Goal: Task Accomplishment & Management: Use online tool/utility

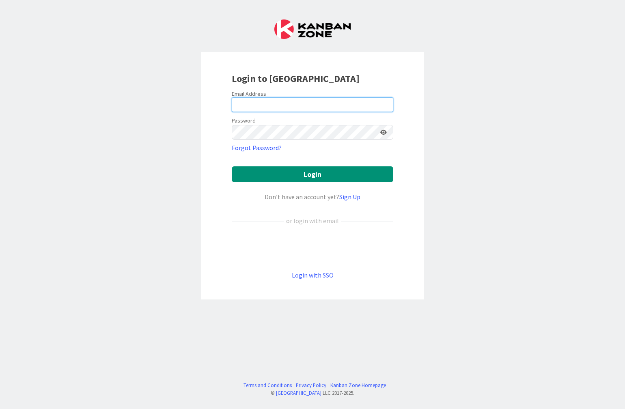
click at [321, 104] on input "email" at bounding box center [312, 104] width 161 height 15
type input "[EMAIL_ADDRESS][DOMAIN_NAME]"
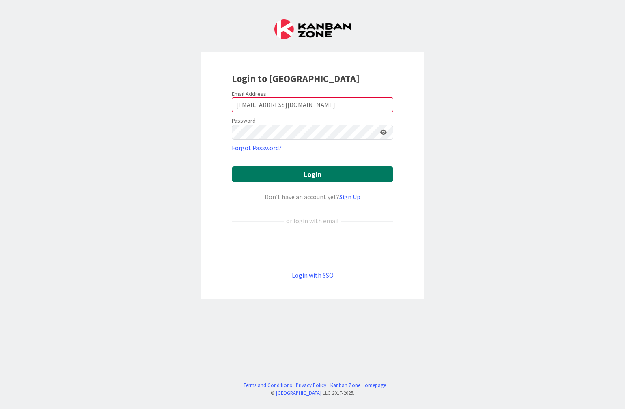
click at [323, 167] on button "Login" at bounding box center [312, 174] width 161 height 16
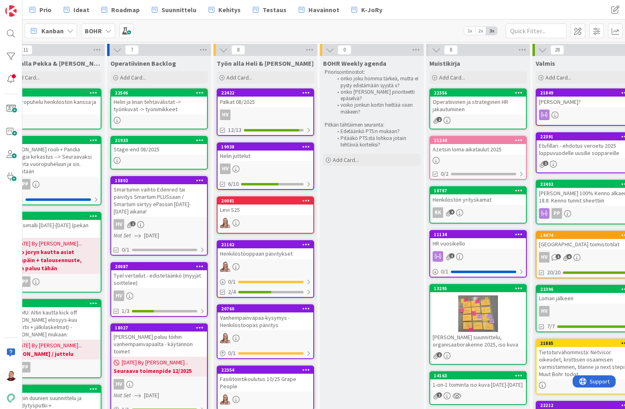
scroll to position [0, 294]
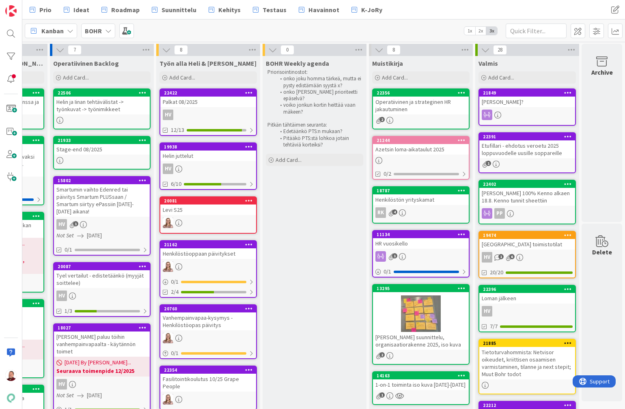
click at [429, 109] on div "Operatiivinen ja strateginen HR jakautuminen" at bounding box center [421, 106] width 96 height 18
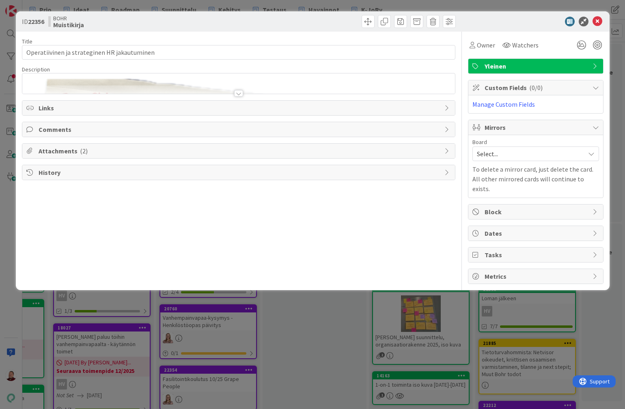
click at [237, 90] on div at bounding box center [238, 93] width 9 height 6
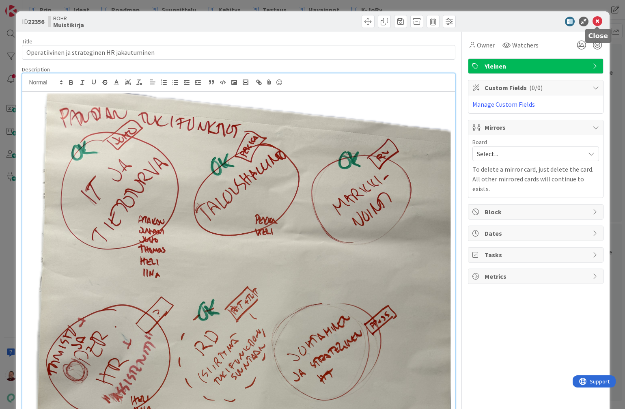
click at [596, 21] on icon at bounding box center [597, 22] width 10 height 10
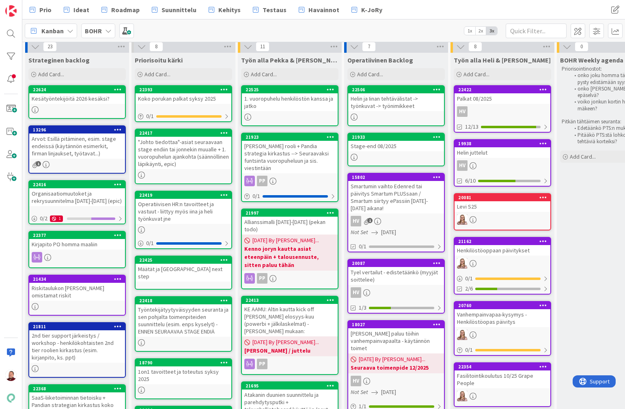
scroll to position [9, 0]
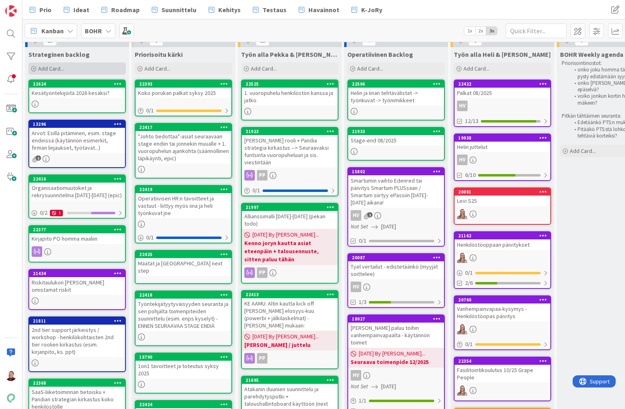
click at [65, 65] on div "Add Card..." at bounding box center [76, 68] width 97 height 12
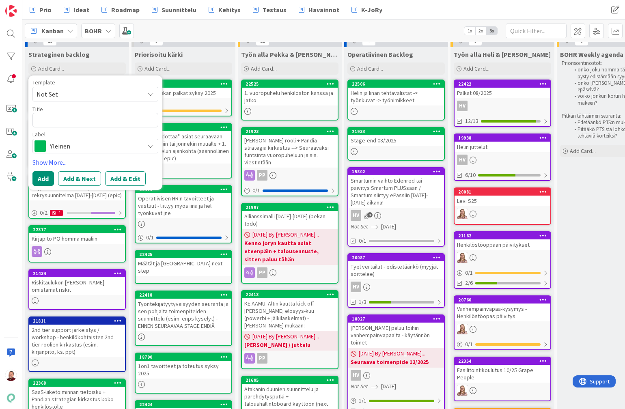
type textarea "x"
type textarea "H"
type textarea "x"
type textarea "HR"
type textarea "x"
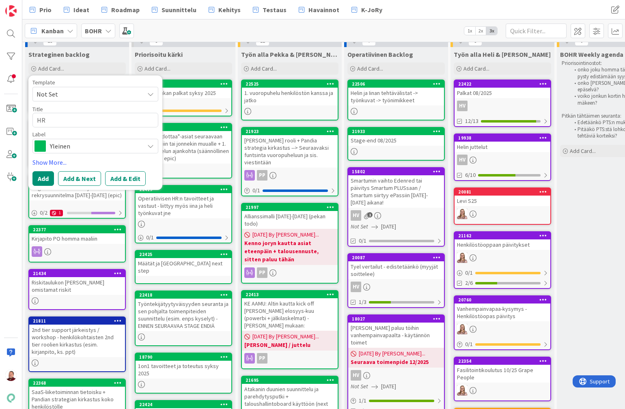
type textarea "HR"
type textarea "x"
type textarea "HR p"
type textarea "x"
type textarea "HR pr"
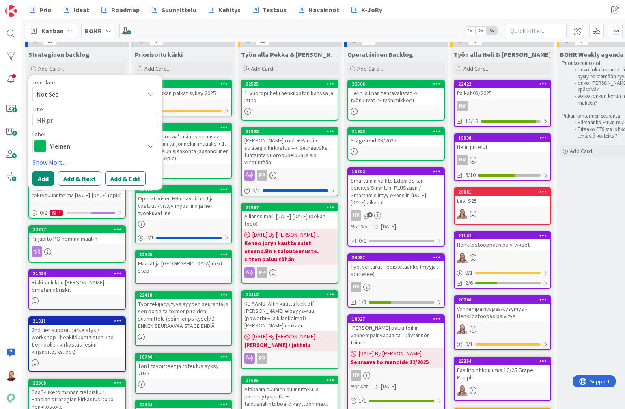
type textarea "x"
type textarea "HR pro"
type textarea "x"
type textarea "HR pros"
type textarea "x"
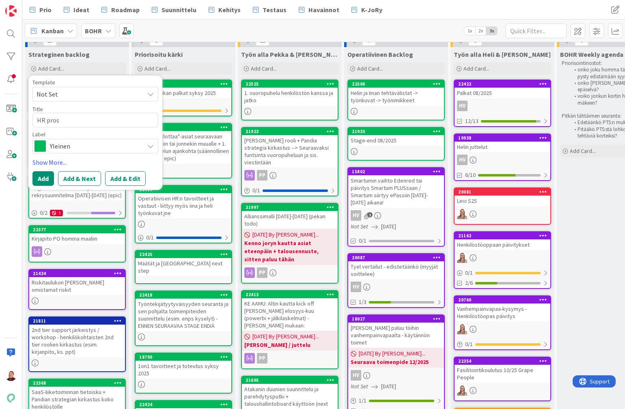
type textarea "HR prose"
type textarea "x"
type textarea "HR proses"
type textarea "x"
type textarea "HR prosess"
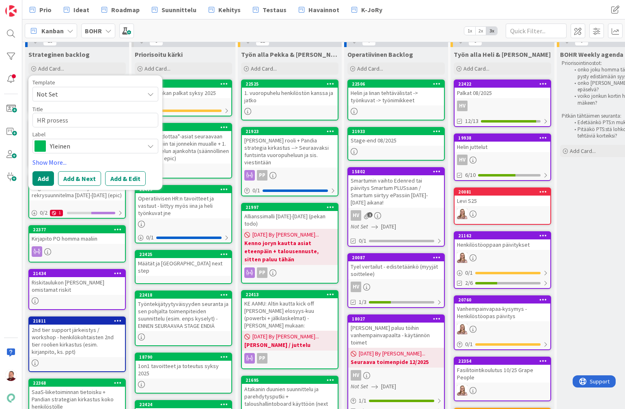
type textarea "x"
type textarea "HR prosessi"
type textarea "x"
type textarea "HR prosessie"
type textarea "x"
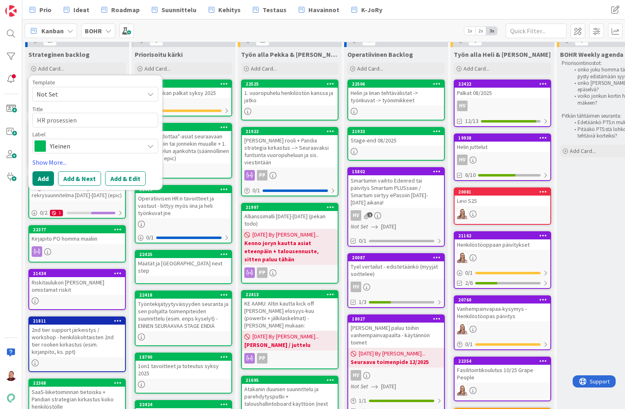
type textarea "HR prosessien"
type textarea "x"
type textarea "HR prosessien k"
type textarea "x"
type textarea "HR prosessien ku"
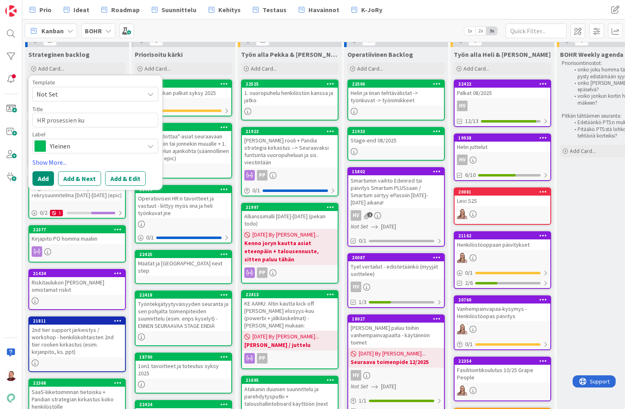
type textarea "x"
type textarea "HR prosessien kuv"
type textarea "x"
type textarea "HR prosessien kuva"
type textarea "x"
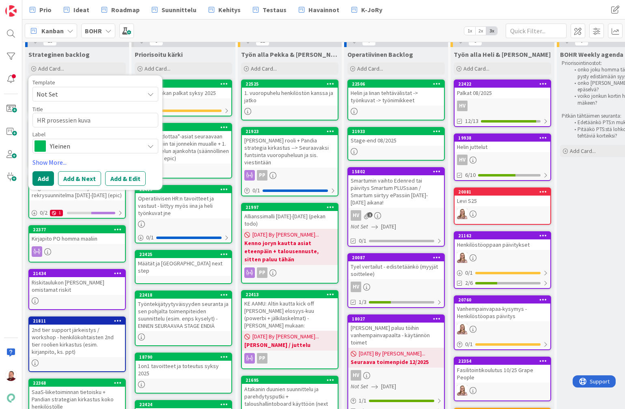
type textarea "HR prosessien kuvau"
type textarea "x"
type textarea "HR prosessien kuvaus"
type textarea "x"
type textarea "HR prosessien kuvaus"
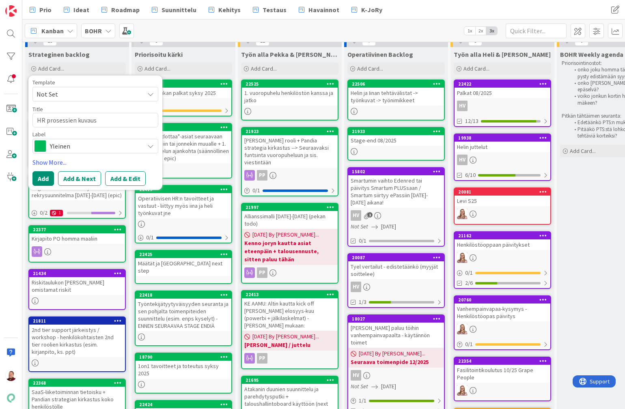
type textarea "x"
type textarea "HR prosessien kuvaus j"
type textarea "x"
type textarea "HR prosessien kuvaus ja"
type textarea "x"
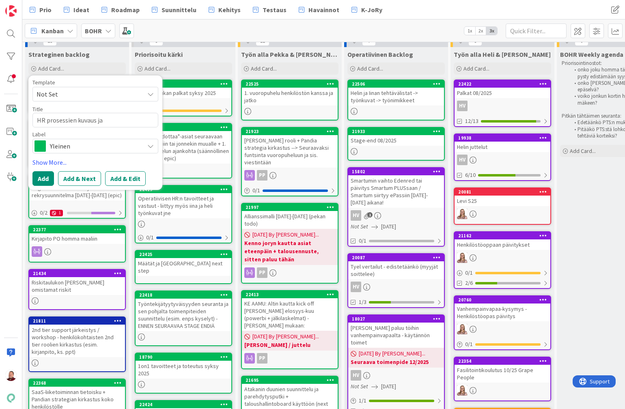
type textarea "HR prosessien kuvaus ja"
type textarea "x"
type textarea "HR prosessien kuvaus ja l"
type textarea "x"
type textarea "HR prosessien kuvaus ja li"
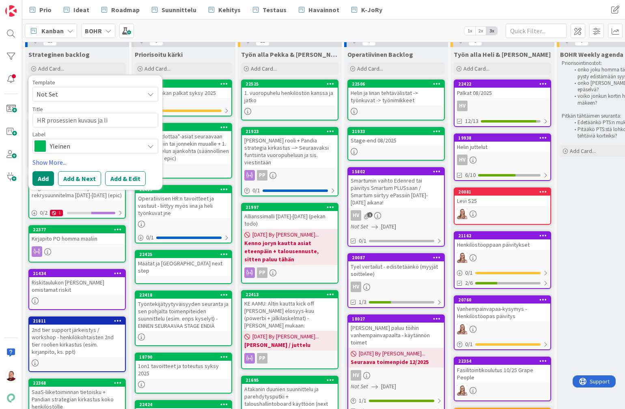
type textarea "x"
type textarea "HR prosessien kuvaus ja lin"
type textarea "x"
type textarea "HR prosessien kuvaus ja link"
type textarea "x"
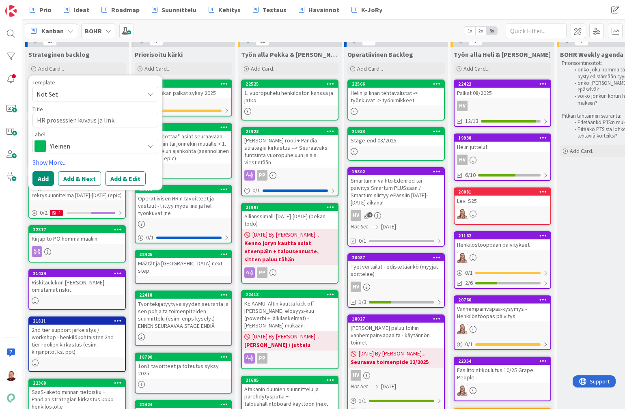
type textarea "HR prosessien kuvaus ja linkk"
type textarea "x"
type textarea "HR prosessien kuvaus ja linkka"
type textarea "x"
type textarea "HR prosessien kuvaus ja linkkau"
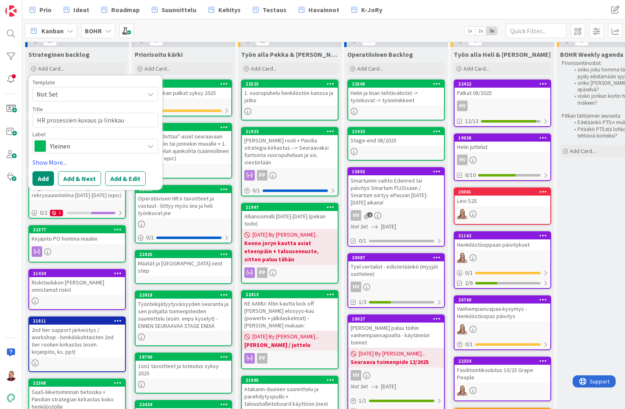
type textarea "x"
type textarea "HR prosessien kuvaus ja linkkaus"
type textarea "x"
type textarea "HR prosessien kuvaus ja linkkaus s"
type textarea "x"
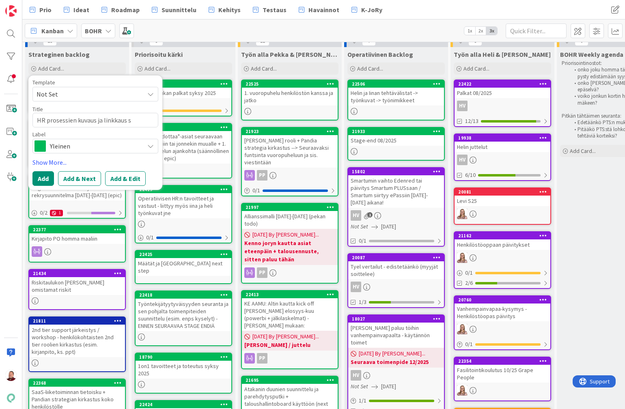
type textarea "HR prosessien kuvaus ja linkkaus st"
type textarea "x"
type textarea "HR prosessien kuvaus ja linkkaus sta"
type textarea "x"
type textarea "HR prosessien kuvaus ja linkkaus star"
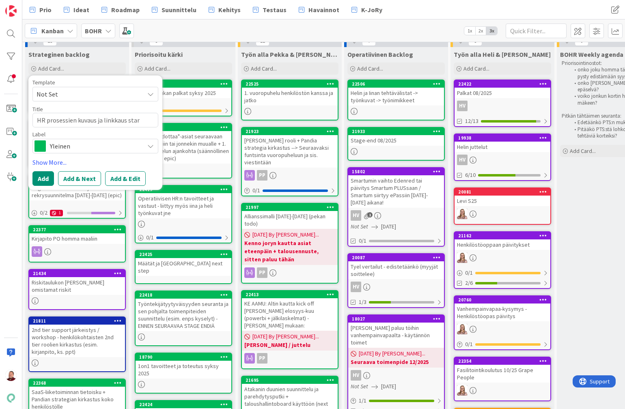
type textarea "x"
type textarea "HR prosessien kuvaus ja linkkaus sta"
type textarea "x"
type textarea "HR prosessien kuvaus ja linkkaus st"
type textarea "x"
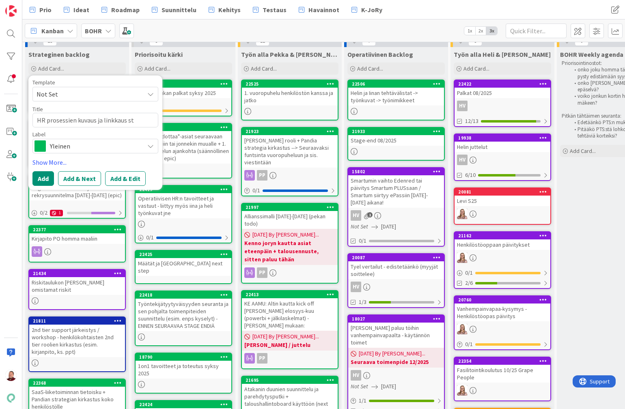
type textarea "HR prosessien kuvaus ja linkkaus str"
type textarea "x"
type textarea "HR prosessien kuvaus ja linkkaus stra"
type textarea "x"
type textarea "HR prosessien kuvaus ja linkkaus strat"
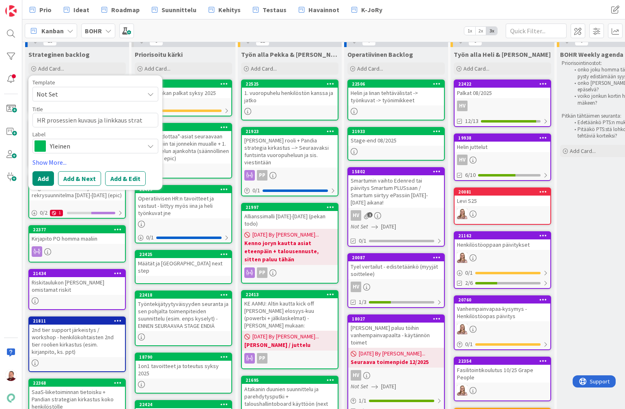
type textarea "x"
type textarea "HR prosessien kuvaus ja linkkaus strate"
type textarea "x"
type textarea "HR prosessien kuvaus ja linkkaus strateg"
type textarea "x"
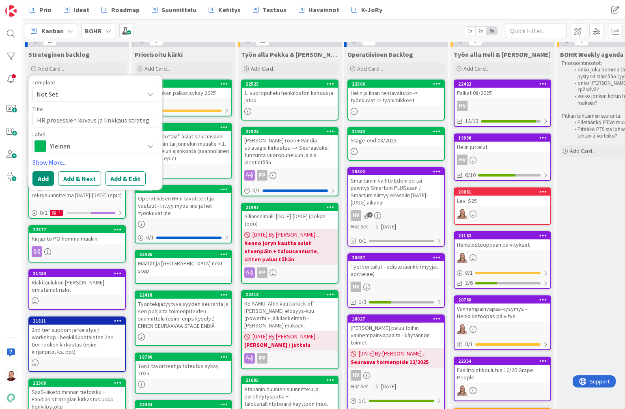
type textarea "HR prosessien kuvaus ja linkkaus strategi"
type textarea "x"
type textarea "HR prosessien kuvaus ja linkkaus strategia"
type textarea "x"
type textarea "HR prosessien kuvaus ja linkkaus strategiaa"
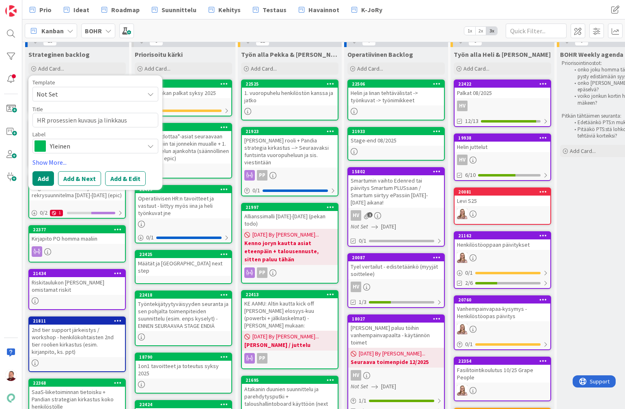
type textarea "x"
type textarea "HR prosessien kuvaus ja linkkaus strategiaan"
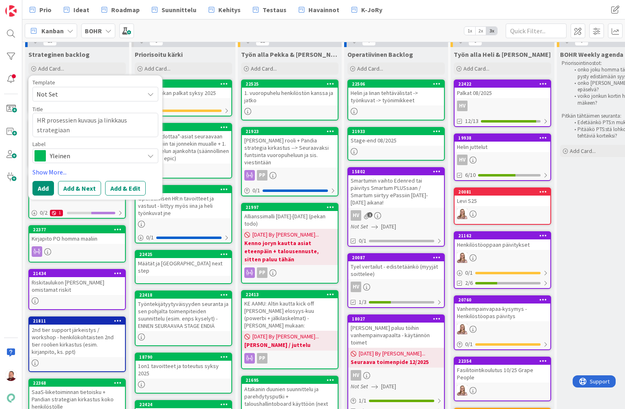
type textarea "x"
type textarea "HR prosessien kuvaus ja linkkaus strategiaan"
type textarea "x"
type textarea "HR prosessien kuvaus ja linkkaus strategiaan e"
type textarea "x"
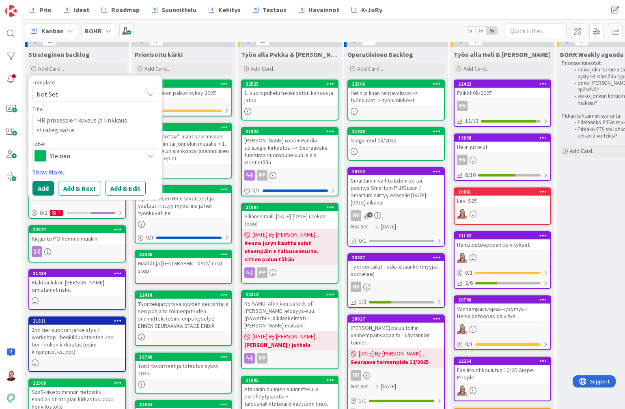
type textarea "HR prosessien kuvaus ja linkkaus strategiaan el"
type textarea "x"
type textarea "HR prosessien kuvaus ja linkkaus strategiaan eli"
type textarea "x"
type textarea "HR prosessien kuvaus ja linkkaus strategiaan eli"
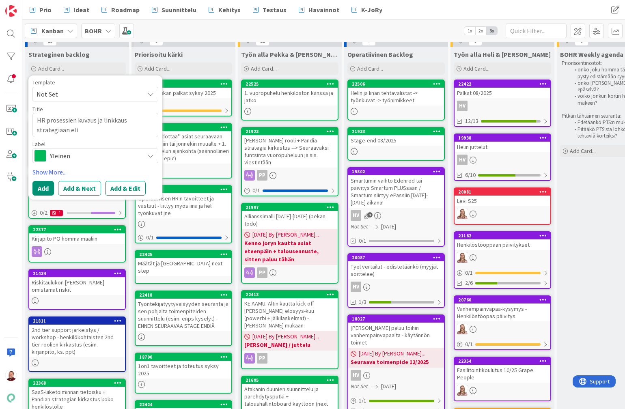
type textarea "x"
type textarea "HR prosessien kuvaus ja linkkaus strategiaan eli ""
type textarea "x"
type textarea "HR prosessien kuvaus ja linkkaus strategiaan eli "H"
type textarea "x"
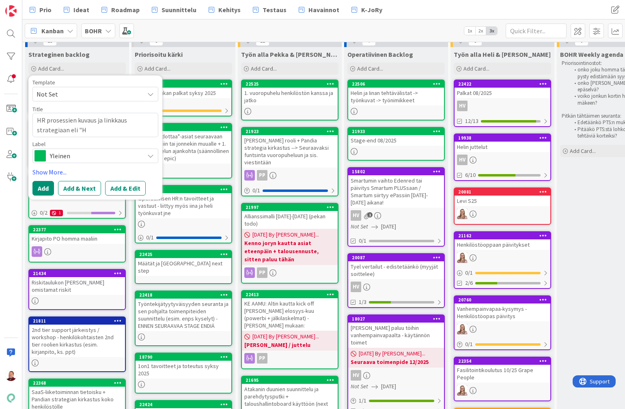
type textarea "HR prosessien kuvaus ja linkkaus strategiaan eli "HR"
type textarea "x"
type textarea "HR prosessien kuvaus ja linkkaus strategiaan eli "HR"
type textarea "x"
type textarea "HR prosessien kuvaus ja linkkaus strategiaan eli "HR st"
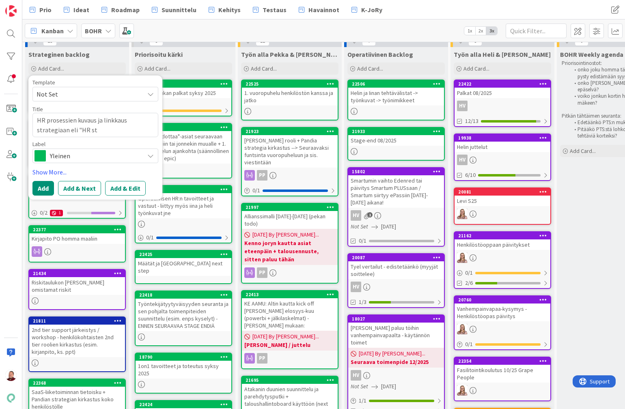
type textarea "x"
type textarea "HR prosessien kuvaus ja linkkaus strategiaan eli "HR sta"
type textarea "x"
type textarea "HR prosessien kuvaus ja linkkaus strategiaan eli "HR star"
type textarea "x"
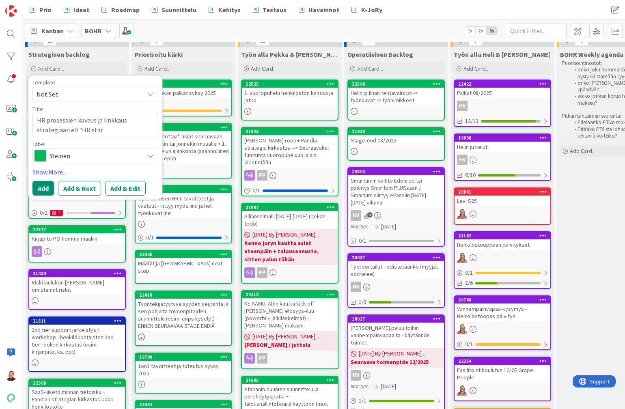
type textarea "HR prosessien kuvaus ja linkkaus strategiaan eli "HR sta"
type textarea "x"
type textarea "HR prosessien kuvaus ja linkkaus strategiaan eli "HR st"
type textarea "x"
type textarea "HR prosessien kuvaus ja linkkaus strategiaan eli "HR str"
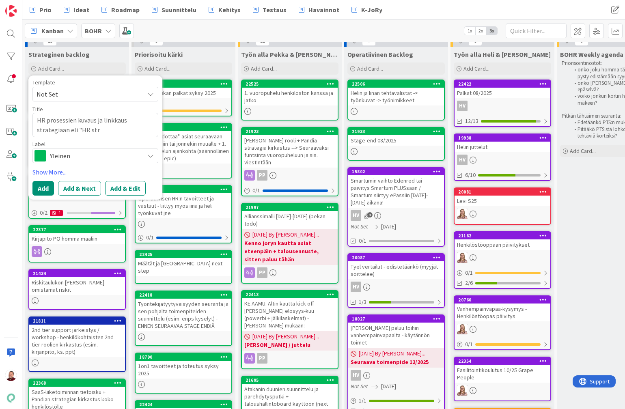
type textarea "x"
type textarea "HR prosessien kuvaus ja linkkaus strategiaan eli "HR stra"
type textarea "x"
type textarea "HR prosessien kuvaus ja linkkaus strategiaan eli "HR strat"
type textarea "x"
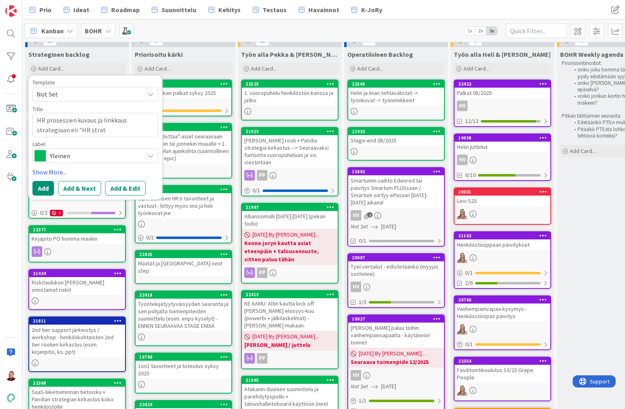
type textarea "HR prosessien kuvaus ja linkkaus strategiaan eli "HR strate"
type textarea "x"
type textarea "HR prosessien kuvaus ja linkkaus strategiaan eli "HR strategi"
type textarea "x"
type textarea "HR prosessien kuvaus ja linkkaus strategiaan eli "HR strategia""
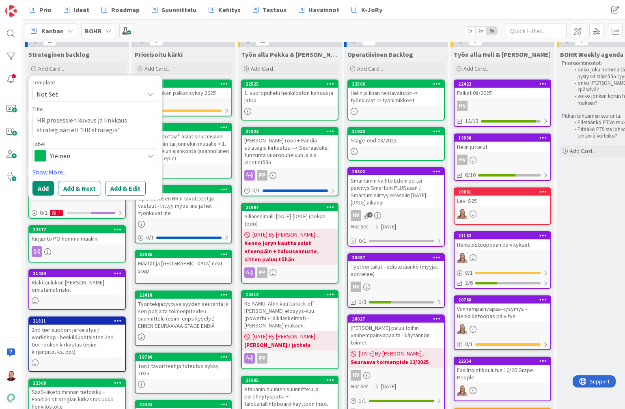
type textarea "x"
click at [41, 187] on button "Add" at bounding box center [43, 188] width 22 height 15
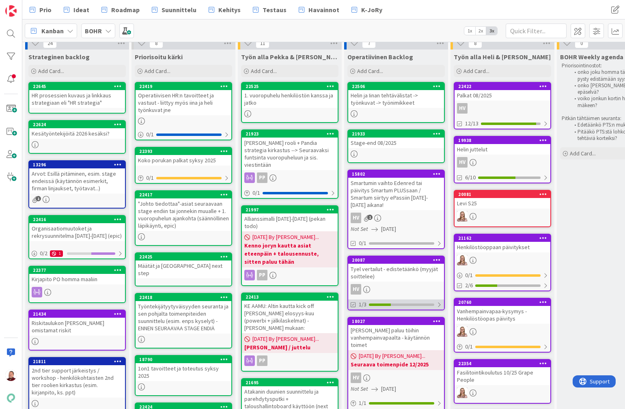
scroll to position [0, 0]
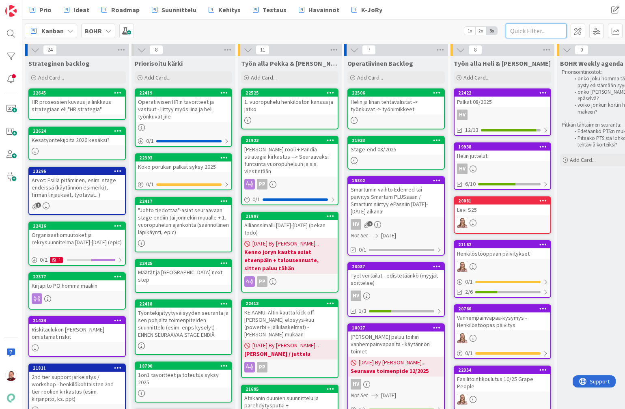
click at [522, 28] on input "text" at bounding box center [535, 31] width 61 height 15
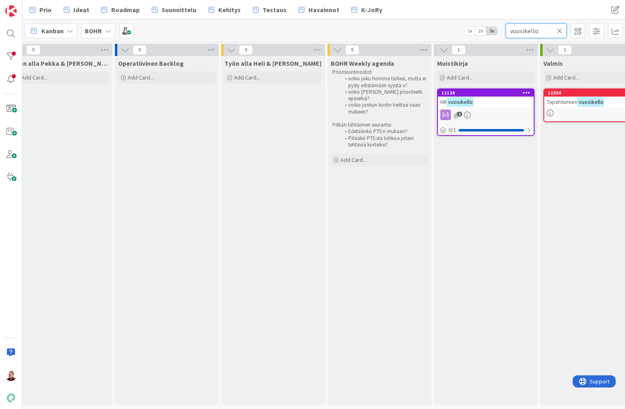
scroll to position [0, 239]
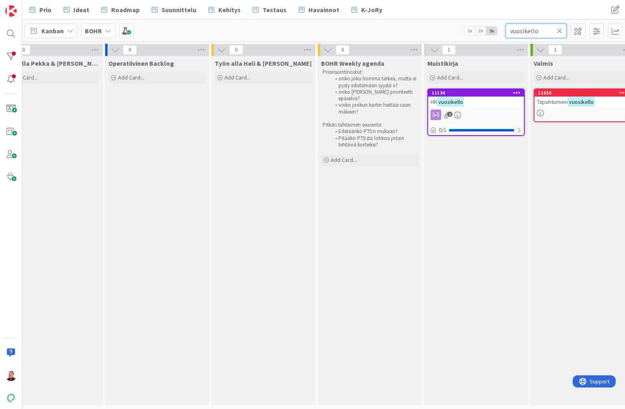
type input "vuosikello"
click at [478, 109] on link "11134 HR vuosikello 1 0 / 1" at bounding box center [475, 111] width 97 height 47
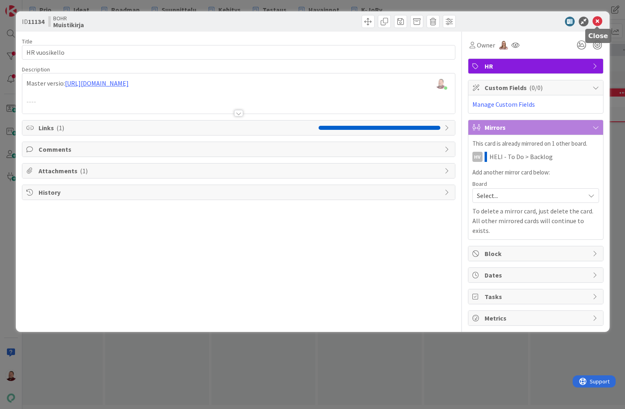
click at [596, 23] on icon at bounding box center [597, 22] width 10 height 10
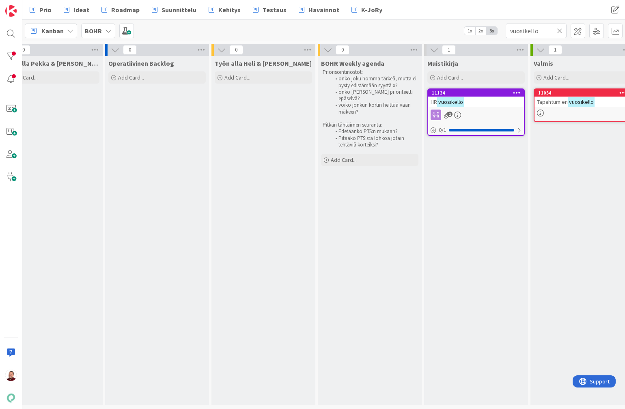
click at [576, 99] on mark "vuosikello" at bounding box center [581, 101] width 27 height 9
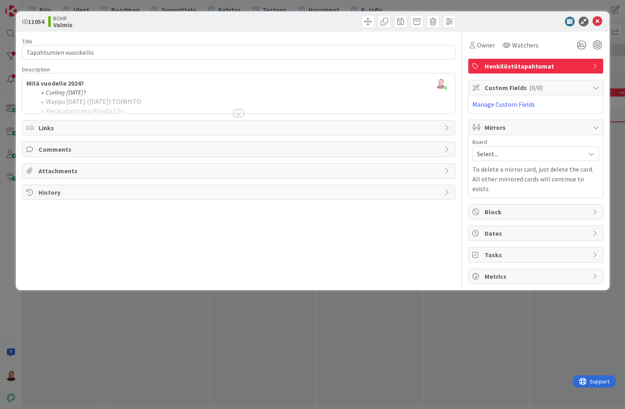
click at [238, 109] on div at bounding box center [238, 103] width 432 height 21
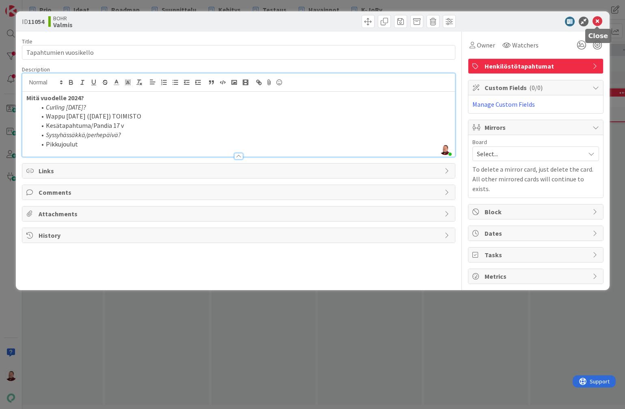
click at [598, 20] on icon at bounding box center [597, 22] width 10 height 10
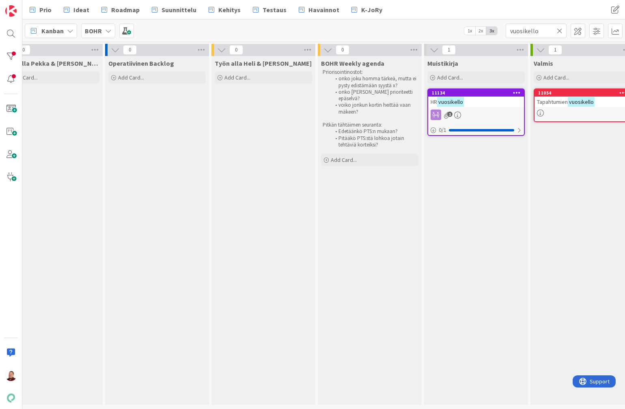
click at [450, 102] on mark "vuosikello" at bounding box center [450, 101] width 27 height 9
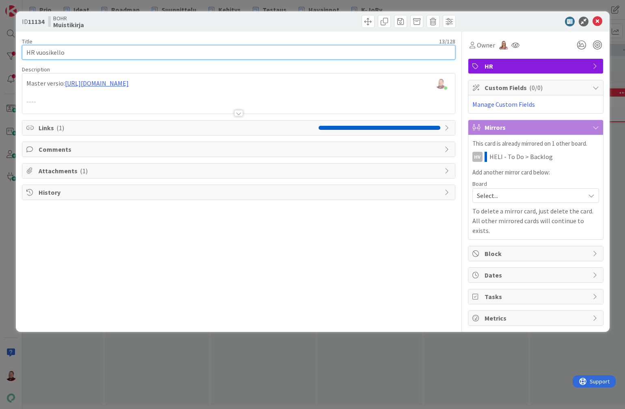
click at [170, 54] on input "HR vuosikello" at bounding box center [238, 52] width 433 height 15
type input "HR vuosikello"
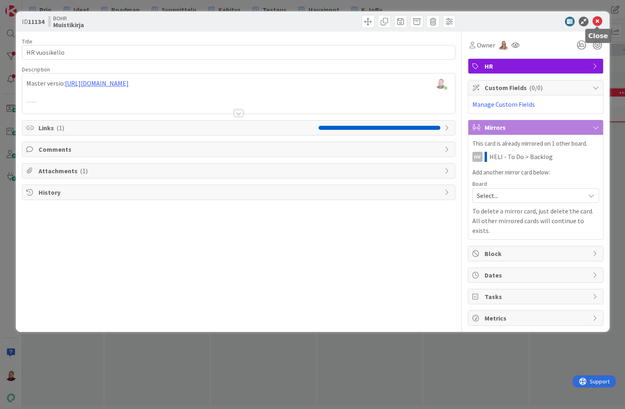
click at [599, 23] on icon at bounding box center [597, 22] width 10 height 10
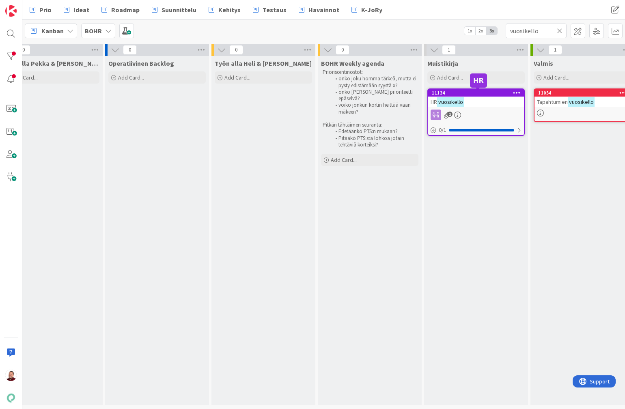
click at [475, 97] on div "HR vuosikello" at bounding box center [476, 102] width 96 height 11
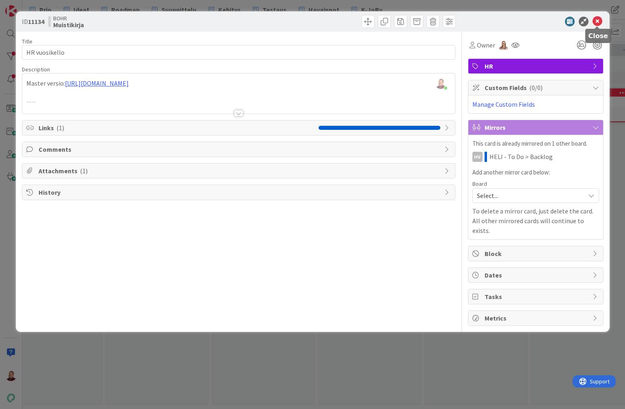
click at [598, 19] on icon at bounding box center [597, 22] width 10 height 10
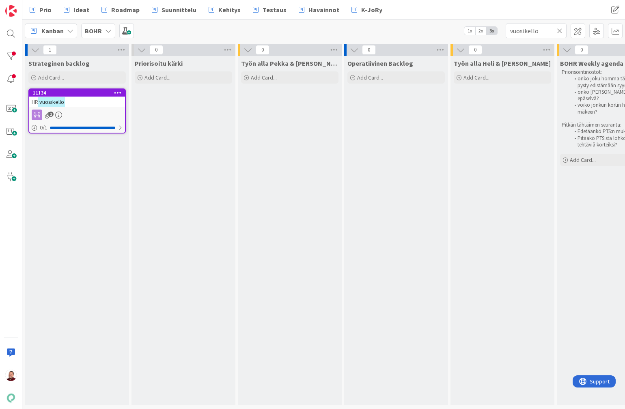
click at [560, 32] on icon at bounding box center [560, 30] width 6 height 7
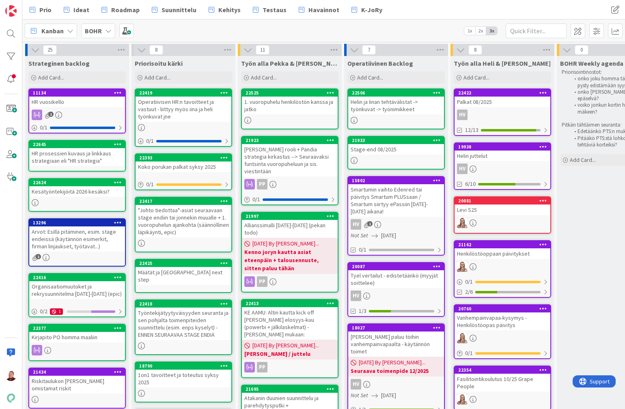
click at [66, 190] on div "Kesätyöntekijöitä 2026 kesäksi?" at bounding box center [77, 191] width 96 height 11
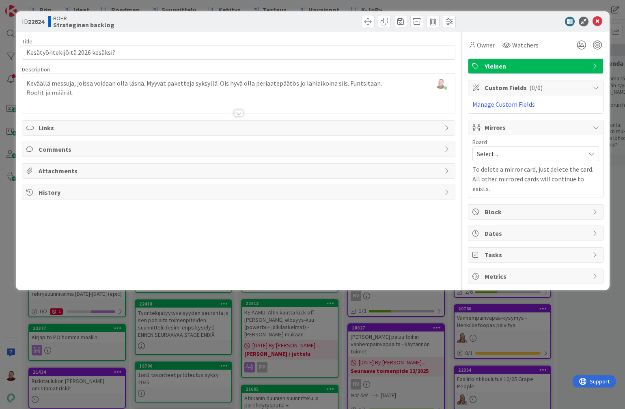
click at [213, 194] on span "History" at bounding box center [240, 192] width 402 height 10
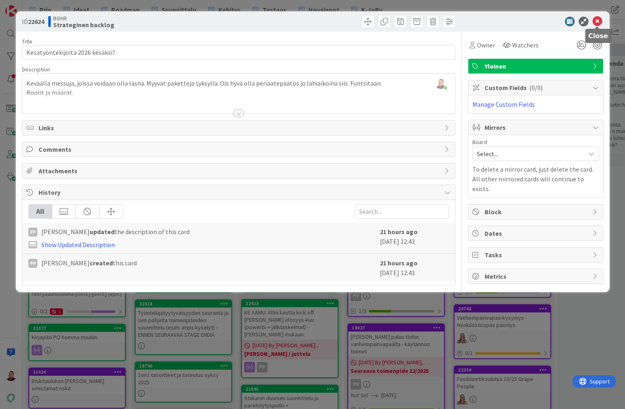
click at [598, 22] on icon at bounding box center [597, 22] width 10 height 10
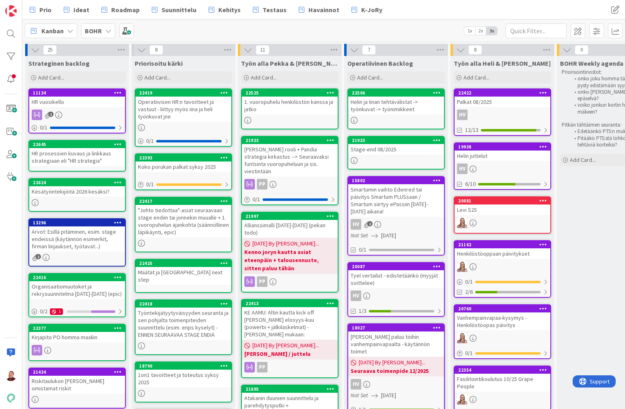
click at [73, 103] on div "HR vuosikello" at bounding box center [77, 102] width 96 height 11
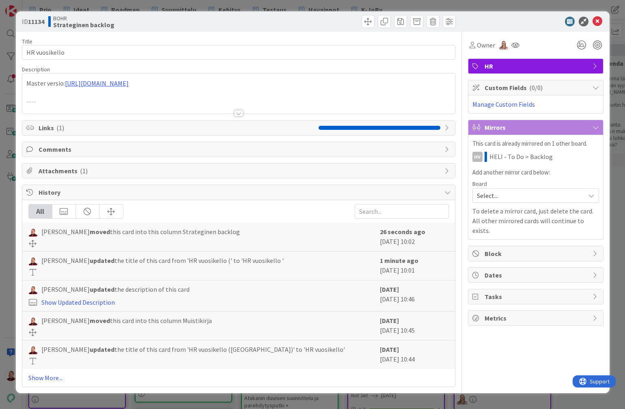
click at [105, 127] on span "Links ( 1 )" at bounding box center [177, 128] width 276 height 10
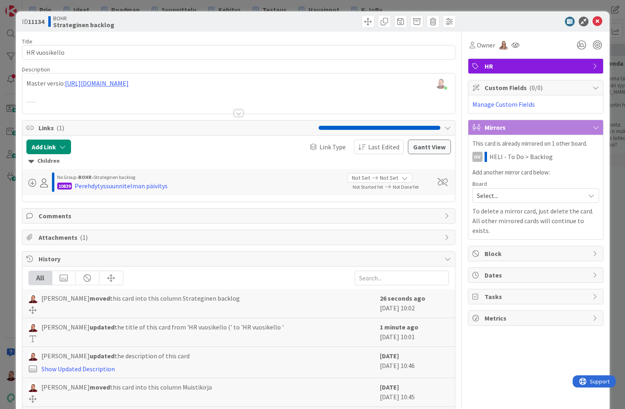
click at [105, 127] on span "Links ( 1 )" at bounding box center [177, 128] width 276 height 10
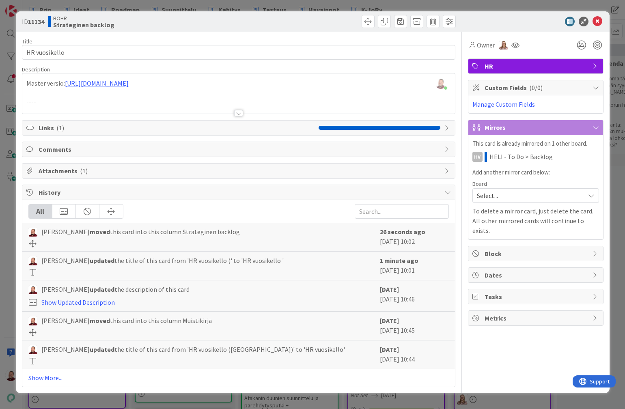
click at [86, 174] on span "Attachments ( 1 )" at bounding box center [240, 171] width 402 height 10
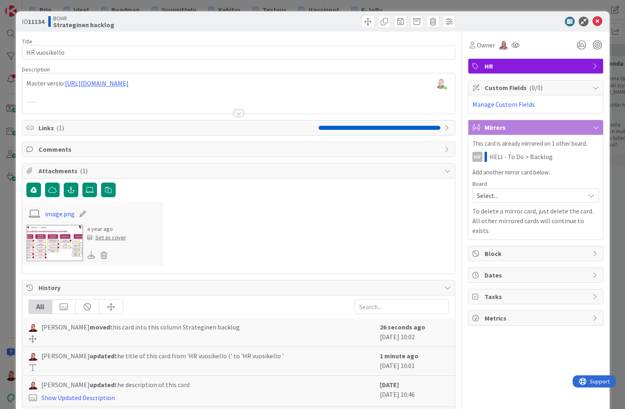
click at [55, 242] on img at bounding box center [54, 243] width 57 height 37
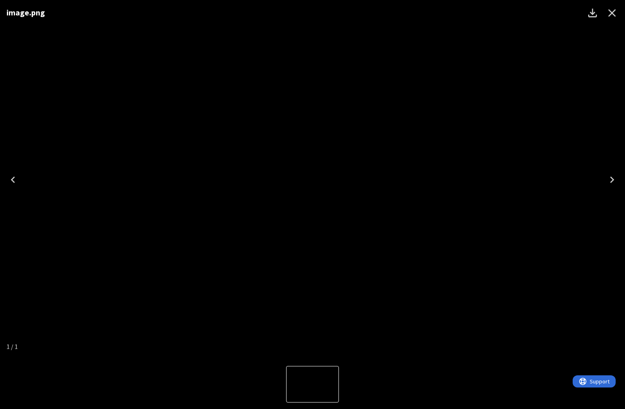
click at [612, 15] on icon "Close" at bounding box center [611, 12] width 13 height 13
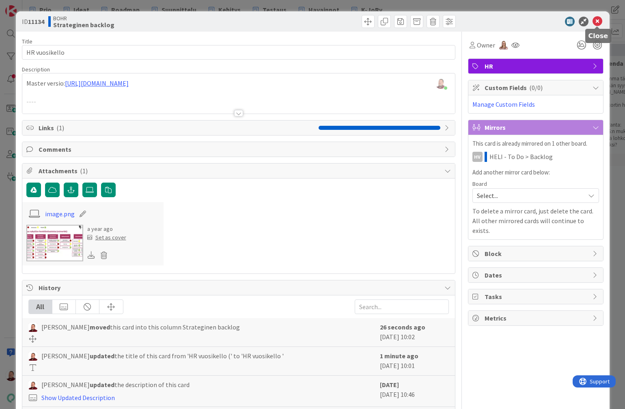
click at [598, 17] on icon at bounding box center [597, 22] width 10 height 10
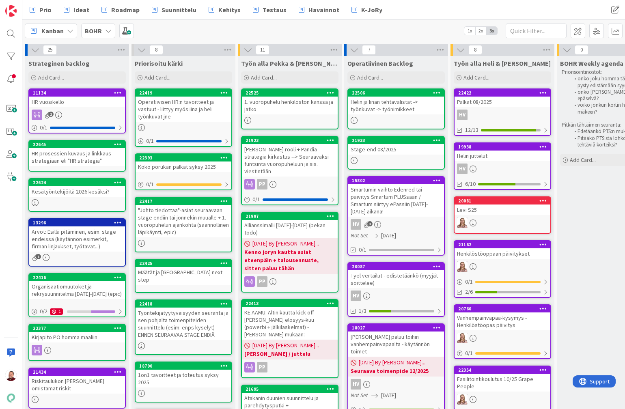
click at [120, 143] on icon at bounding box center [118, 144] width 8 height 6
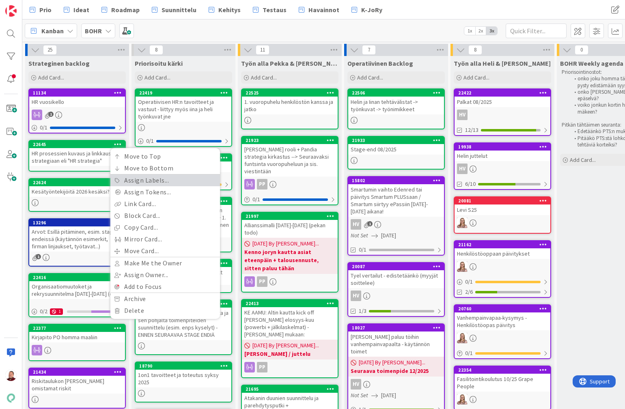
click at [141, 183] on link "Assign Labels..." at bounding box center [165, 180] width 110 height 12
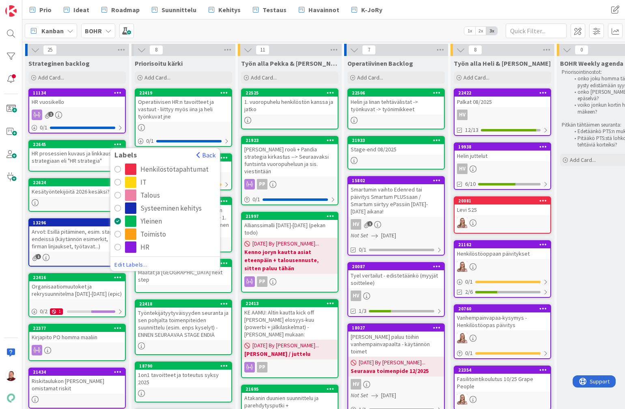
click at [129, 247] on div "radio" at bounding box center [130, 246] width 11 height 11
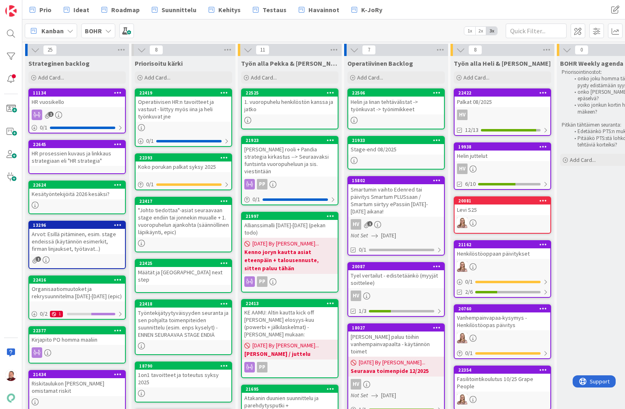
click at [62, 101] on div "HR vuosikello" at bounding box center [77, 102] width 96 height 11
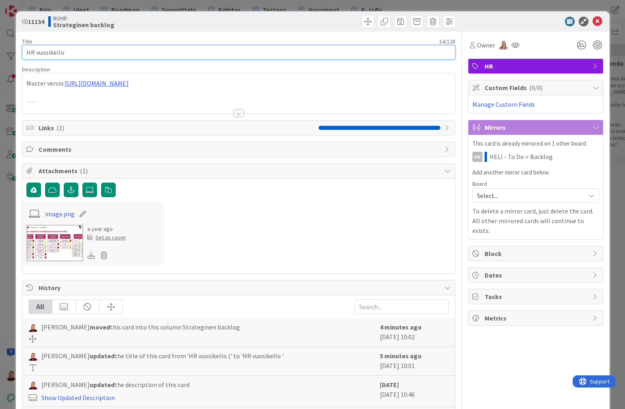
click at [96, 52] on input "HR vuosikello" at bounding box center [238, 52] width 433 height 15
type input "HR vuosikello (strat + oper)"
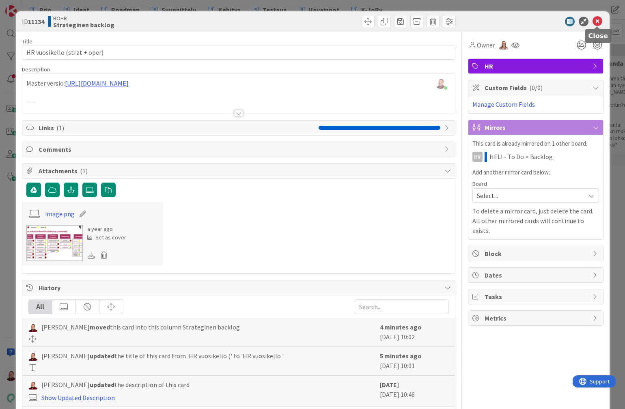
click at [599, 21] on icon at bounding box center [597, 22] width 10 height 10
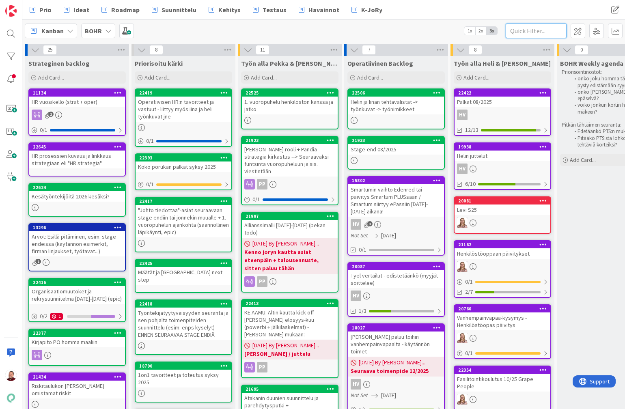
click at [531, 35] on input "text" at bounding box center [535, 31] width 61 height 15
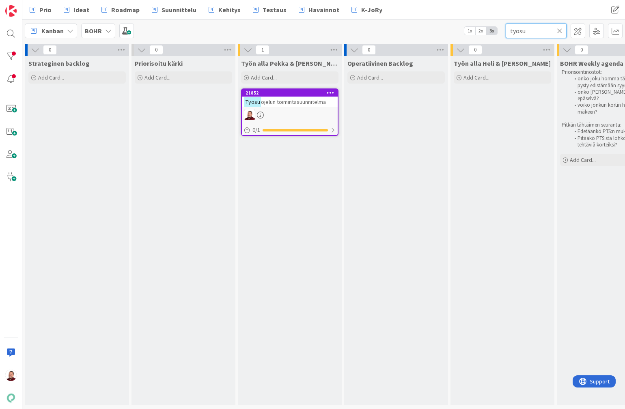
type input "työsu"
click at [295, 102] on span "ojelun toimintasuunnitelma" at bounding box center [293, 101] width 65 height 7
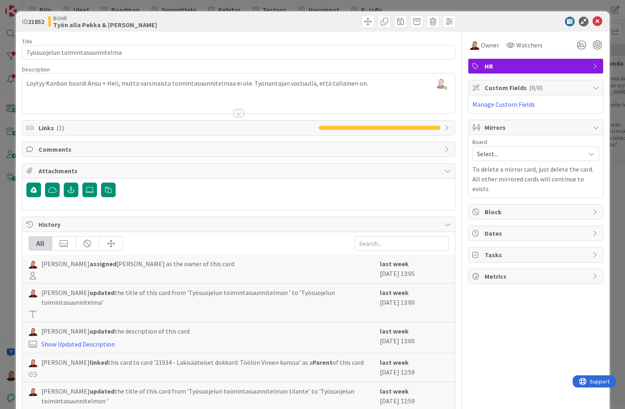
click at [374, 87] on div "[PERSON_NAME] just joined Löytyy Kanban boardi Ansu + Heli, mutta varsinaista t…" at bounding box center [238, 93] width 432 height 40
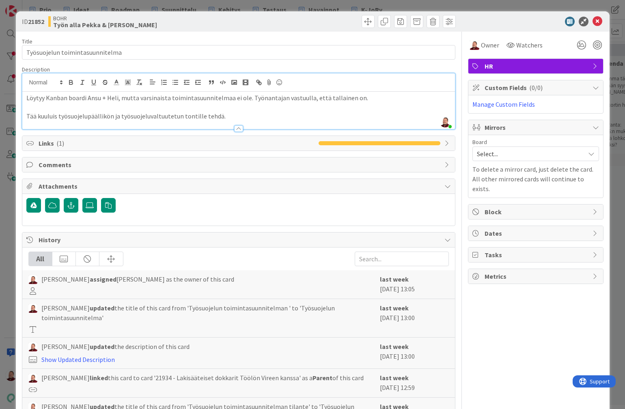
click at [533, 20] on div at bounding box center [532, 22] width 144 height 10
click at [599, 19] on icon at bounding box center [597, 22] width 10 height 10
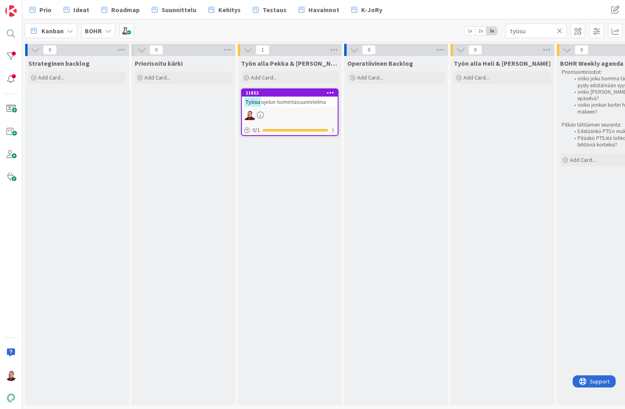
click at [288, 109] on link "21852 Työsu ojelun toimintasuunnitelma 0 / 1" at bounding box center [289, 111] width 97 height 47
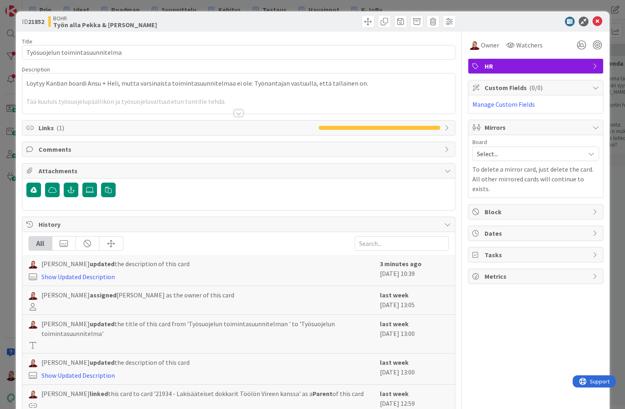
click at [235, 111] on div at bounding box center [238, 113] width 9 height 6
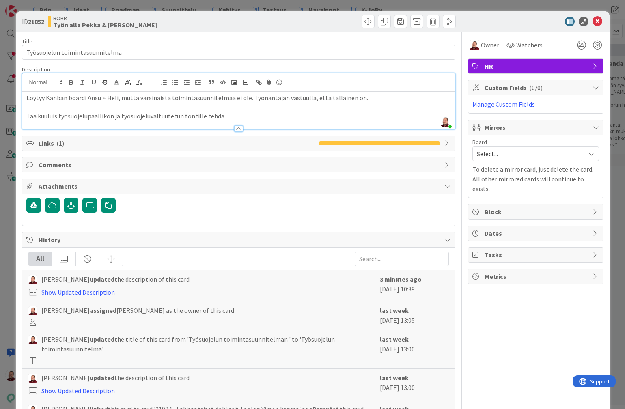
click at [232, 115] on p "Tää kuuluis työsuojelupäällikön ja työsuojeluvaltuutetun tontille tehdä." at bounding box center [238, 116] width 424 height 9
